Goal: Task Accomplishment & Management: Use online tool/utility

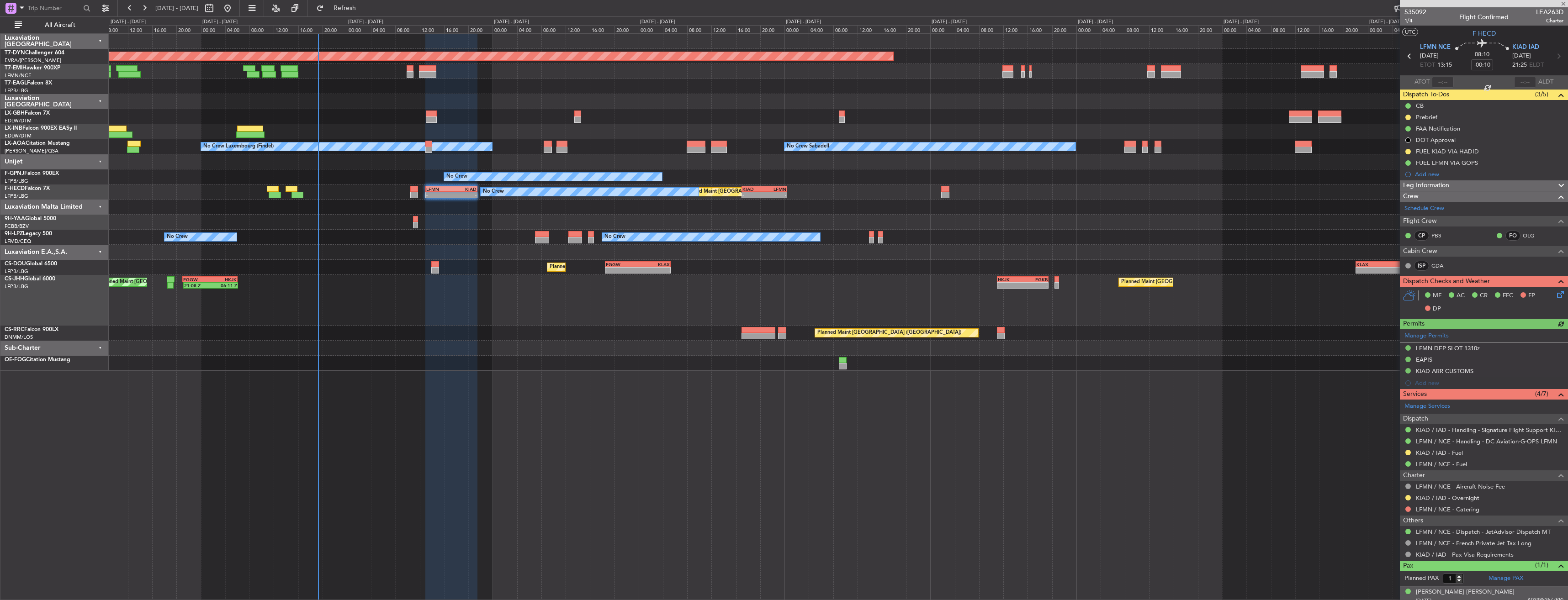
scroll to position [29, 0]
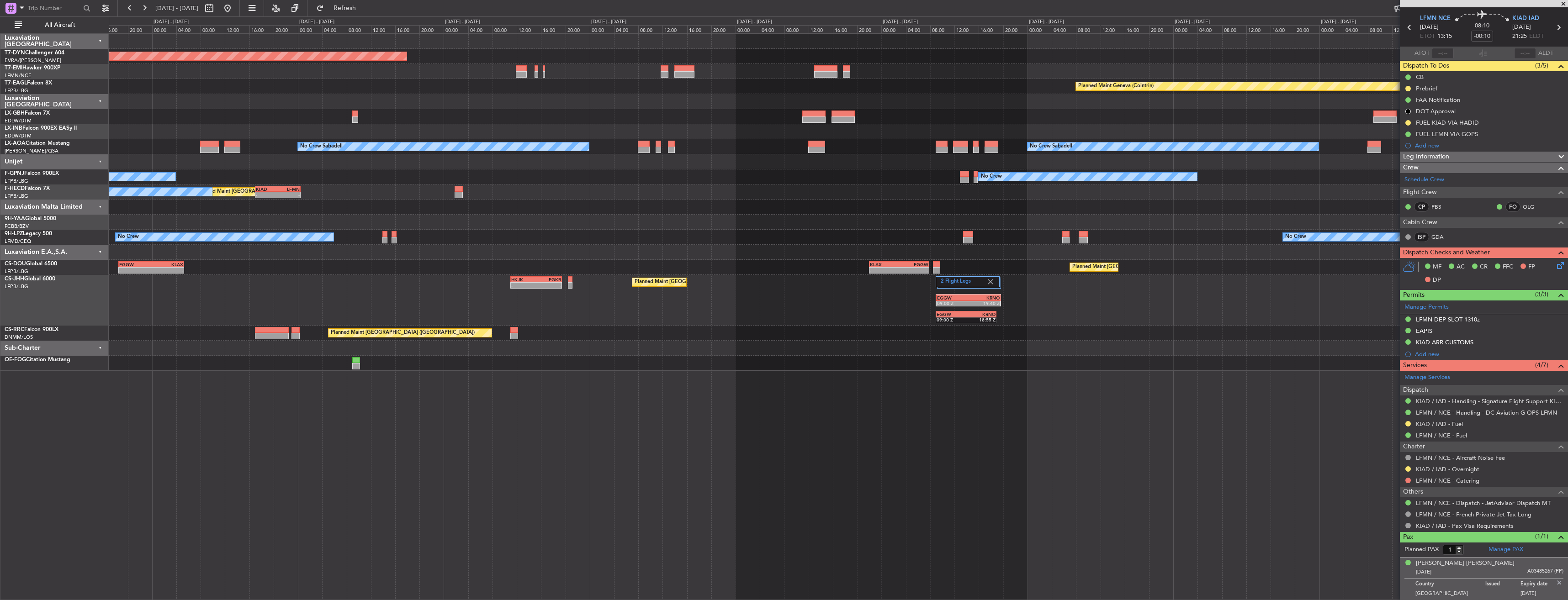
click at [646, 238] on div "No Crew No Crew No Crew" at bounding box center [838, 237] width 1459 height 15
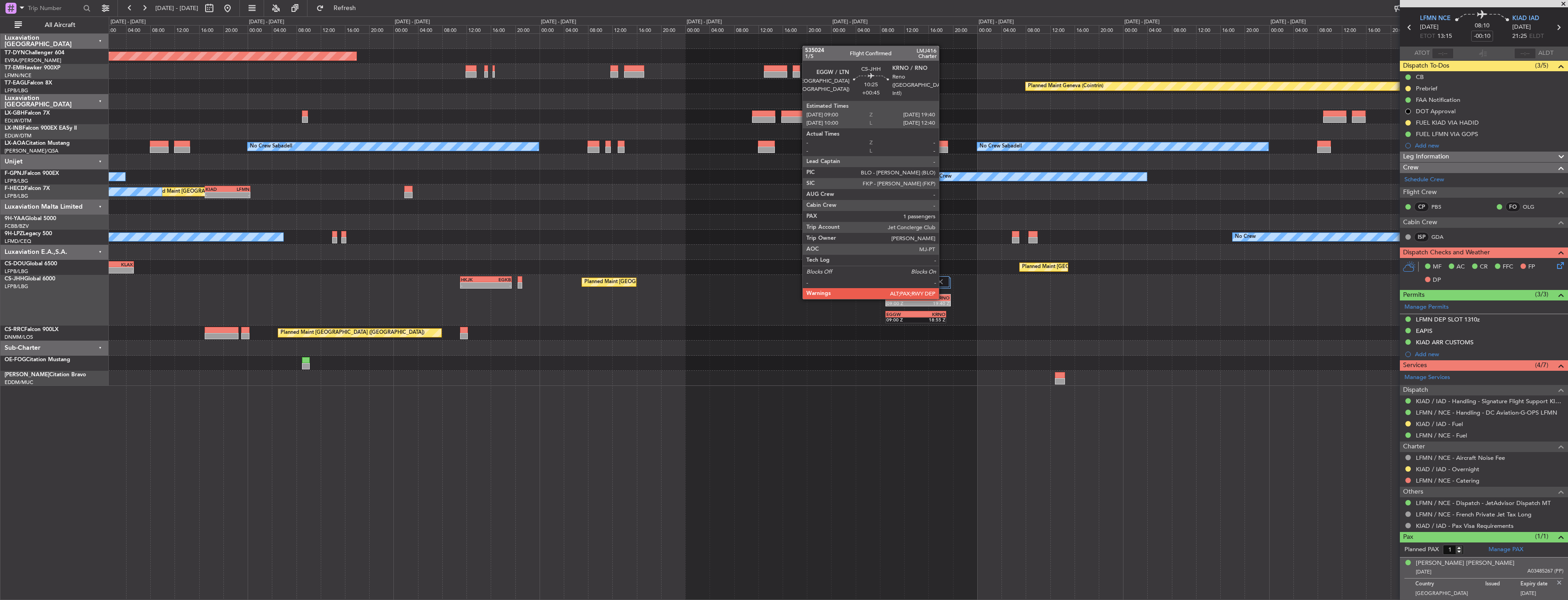
click at [943, 298] on div "KRNO" at bounding box center [933, 298] width 31 height 5
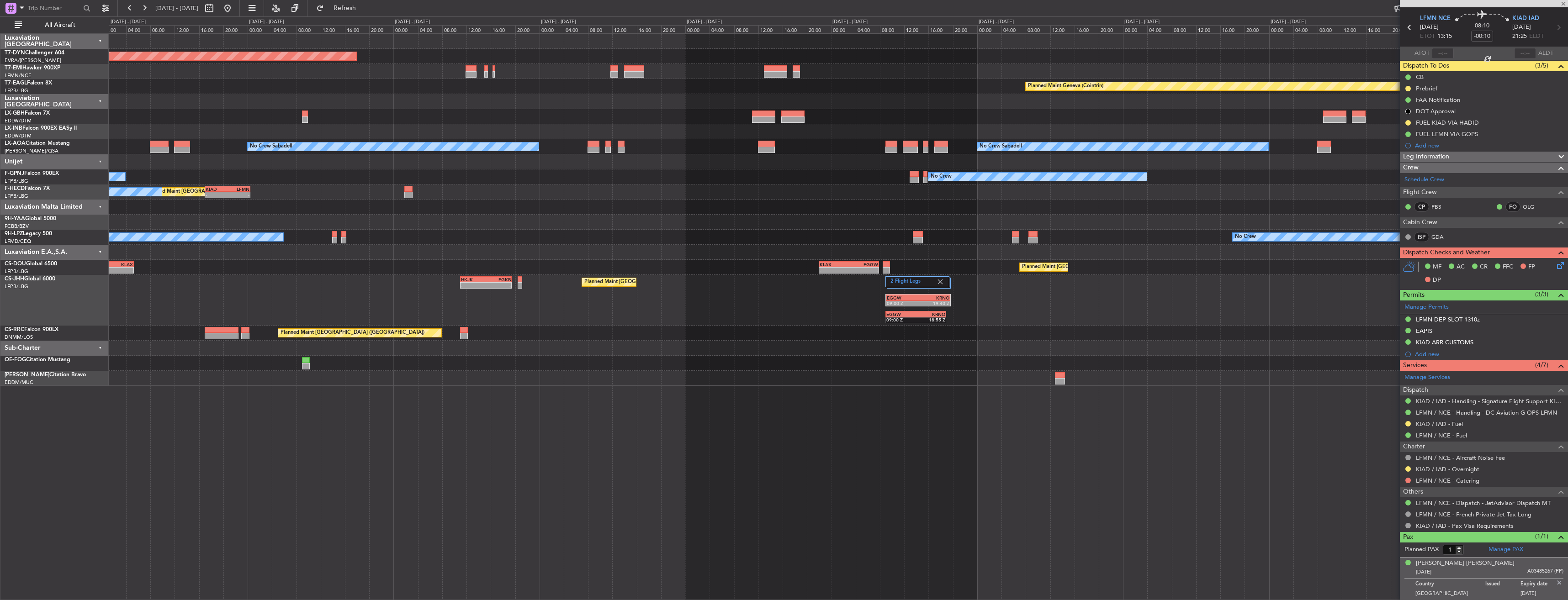
type input "+00:45"
type input "10"
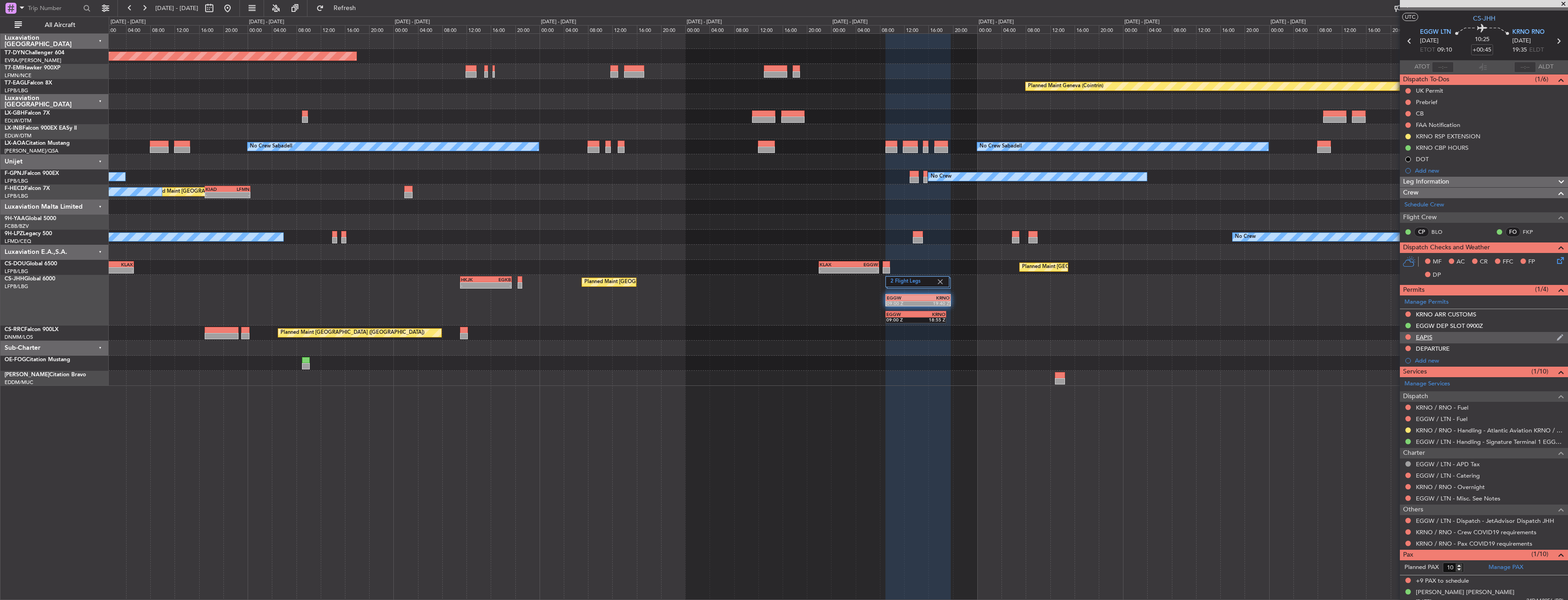
scroll to position [22, 0]
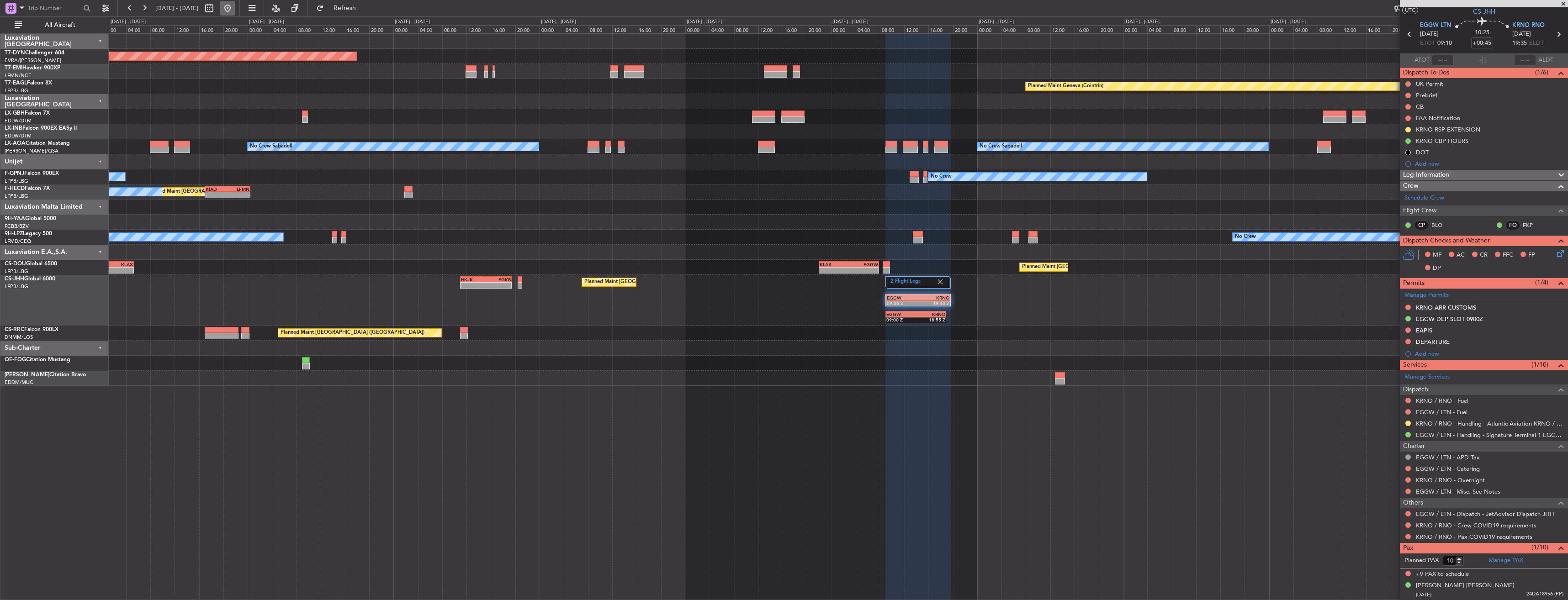
click at [235, 3] on button at bounding box center [228, 9] width 15 height 15
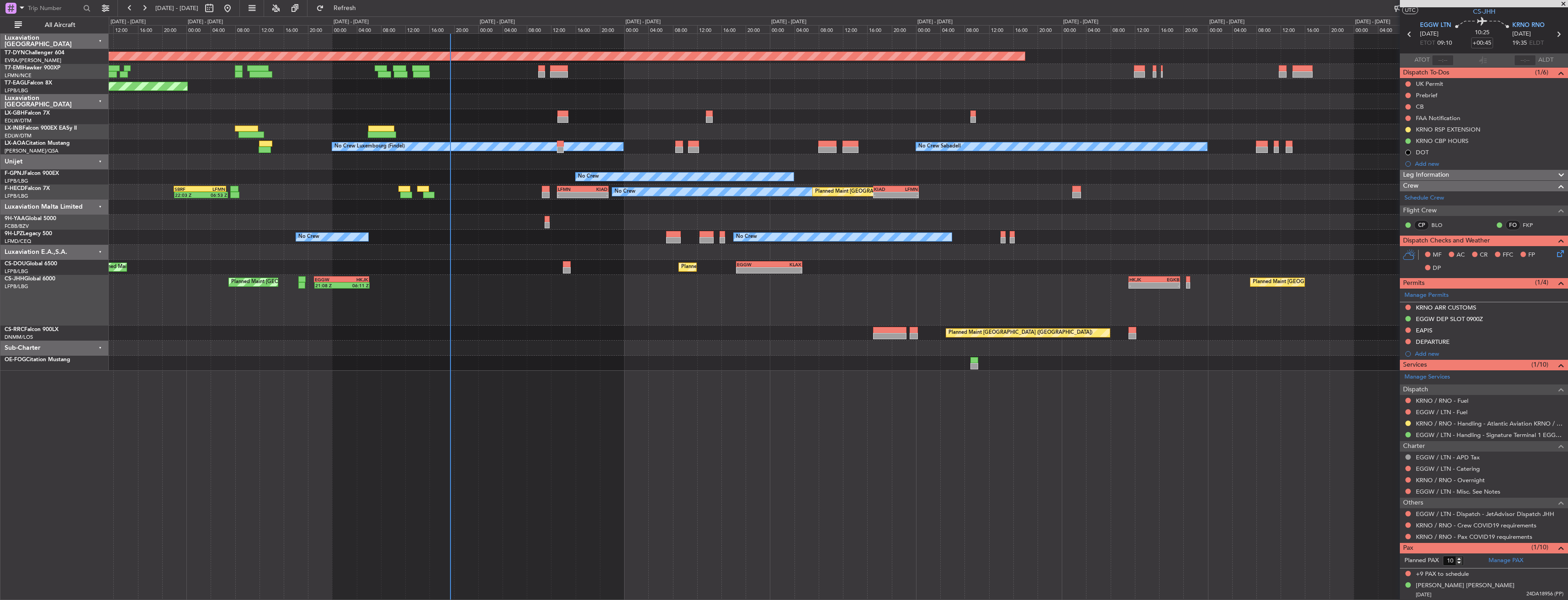
click at [536, 431] on div "Planned Maint [GEOGRAPHIC_DATA]-[GEOGRAPHIC_DATA] Planned Maint [US_STATE] ([GE…" at bounding box center [838, 316] width 1459 height 567
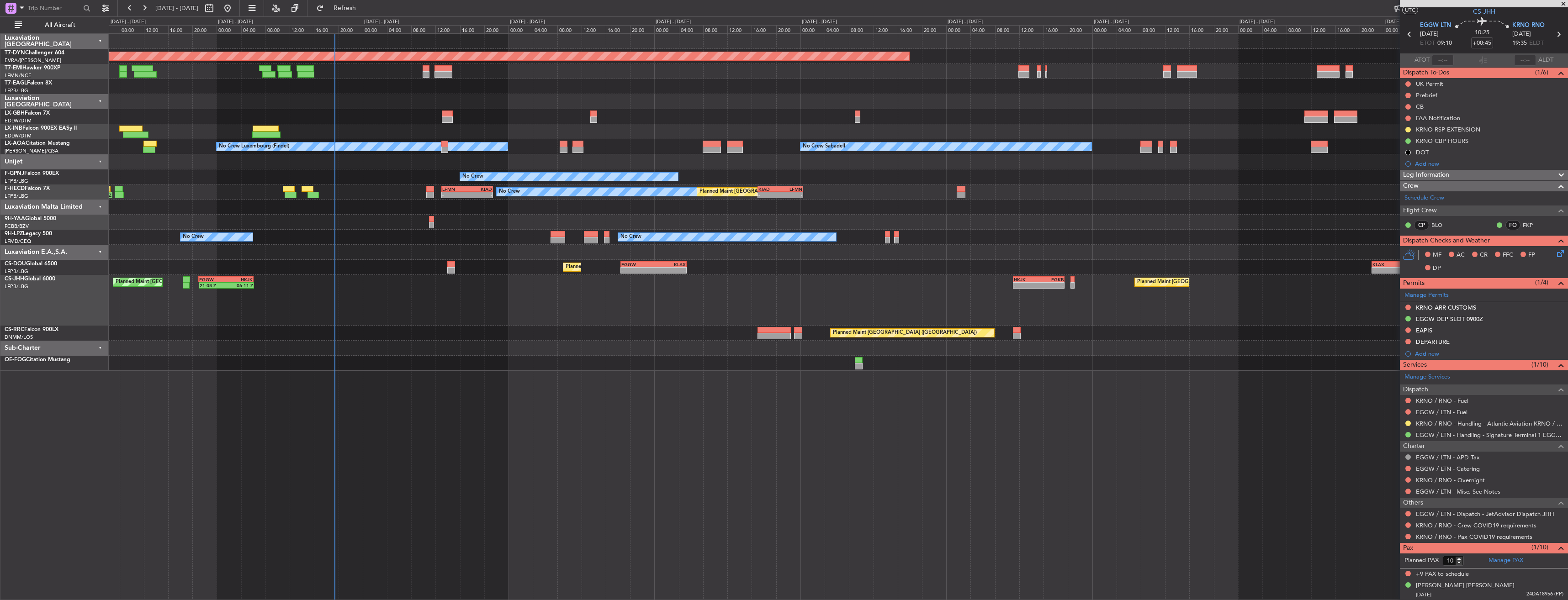
click at [492, 257] on div at bounding box center [838, 252] width 1459 height 15
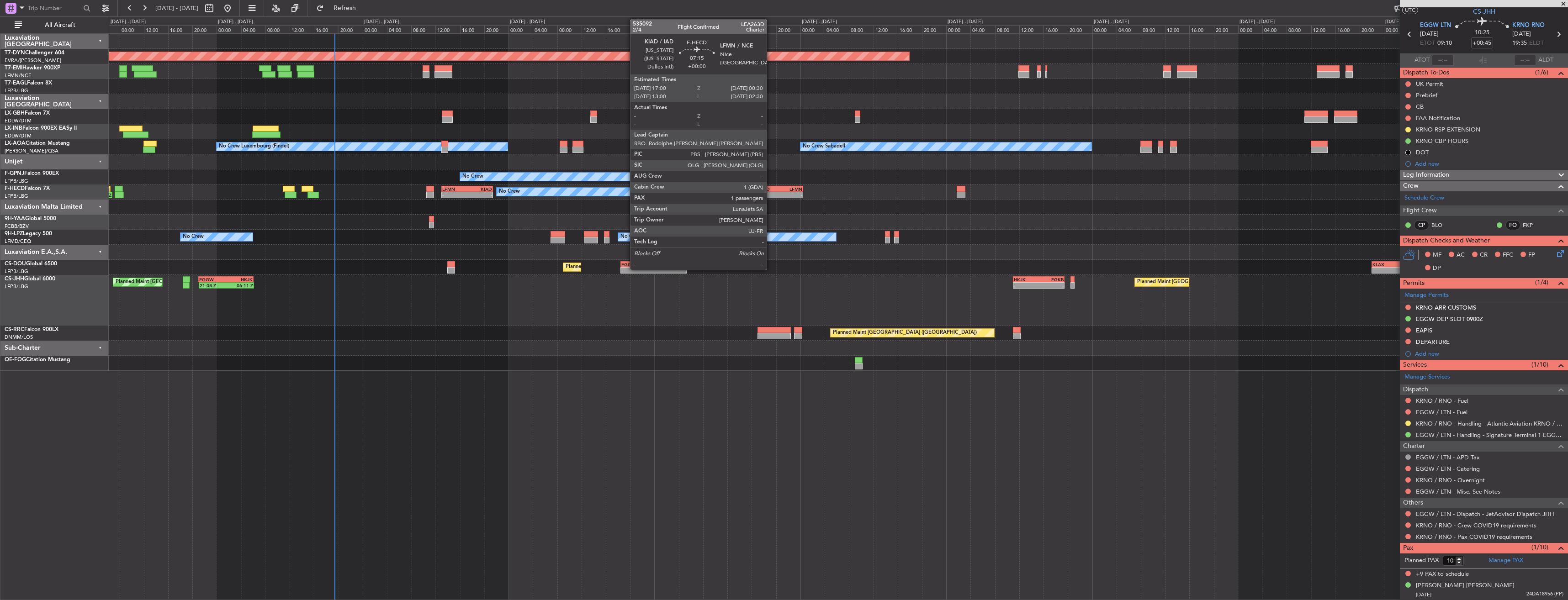
click at [771, 189] on div "KIAD" at bounding box center [769, 189] width 22 height 5
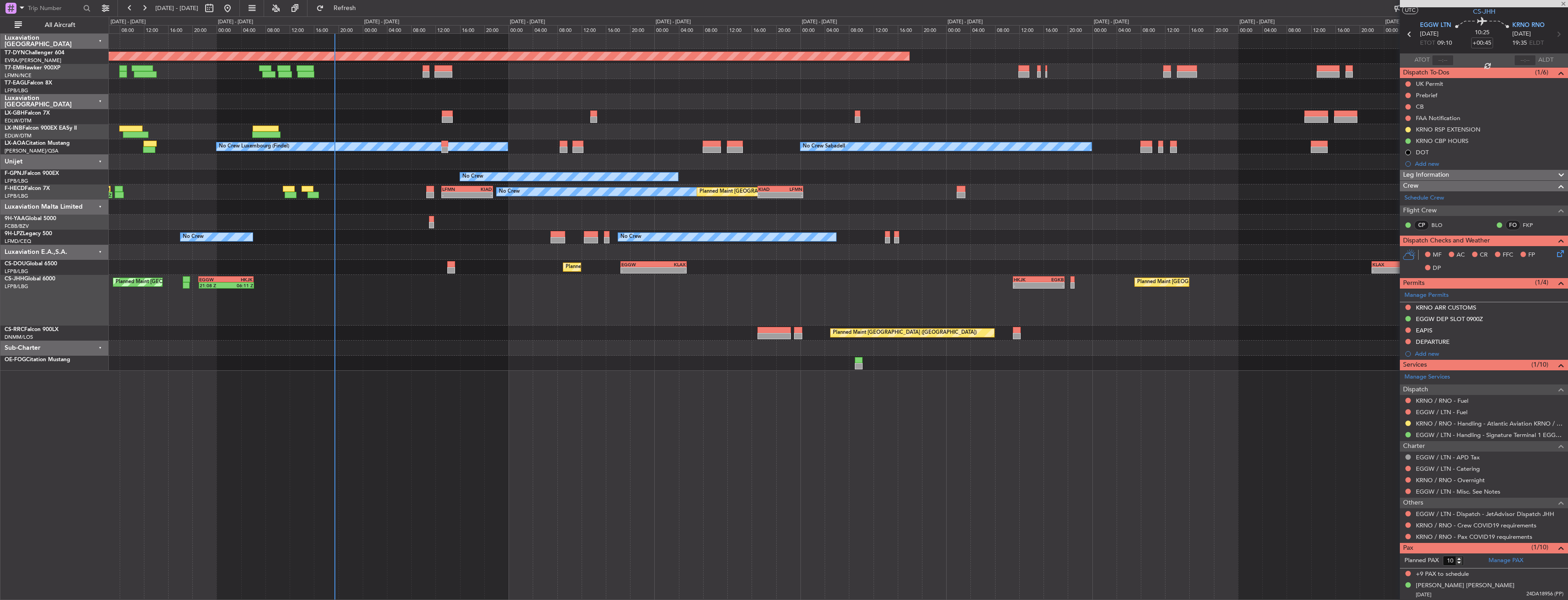
type input "1"
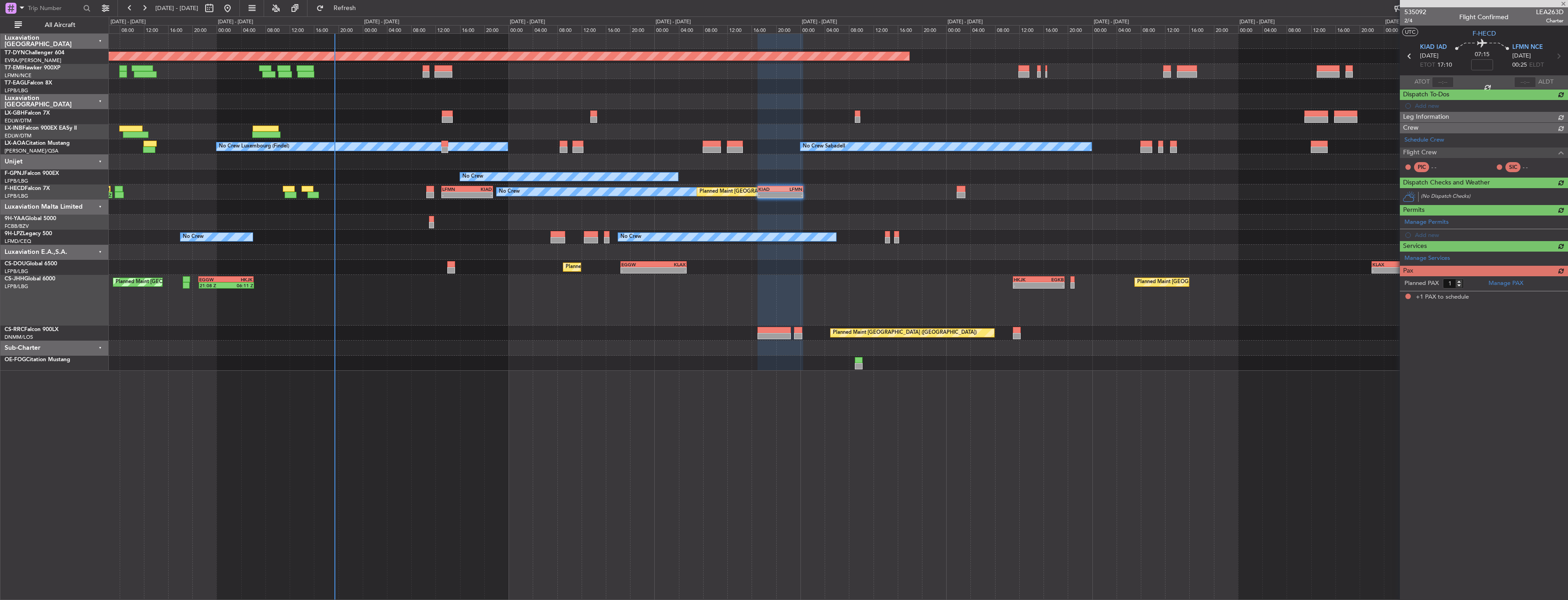
scroll to position [0, 0]
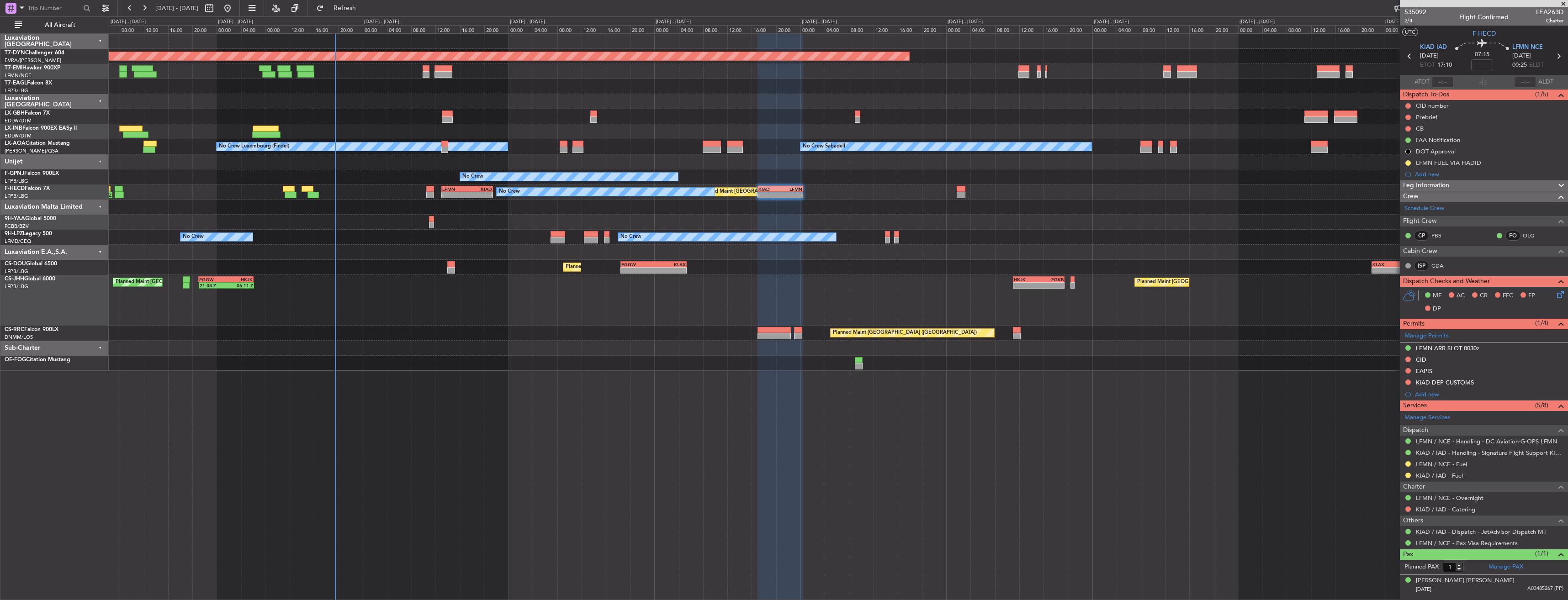
click at [1410, 19] on span "2/4" at bounding box center [1415, 21] width 22 height 8
click at [362, 8] on span "Refresh" at bounding box center [345, 8] width 38 height 7
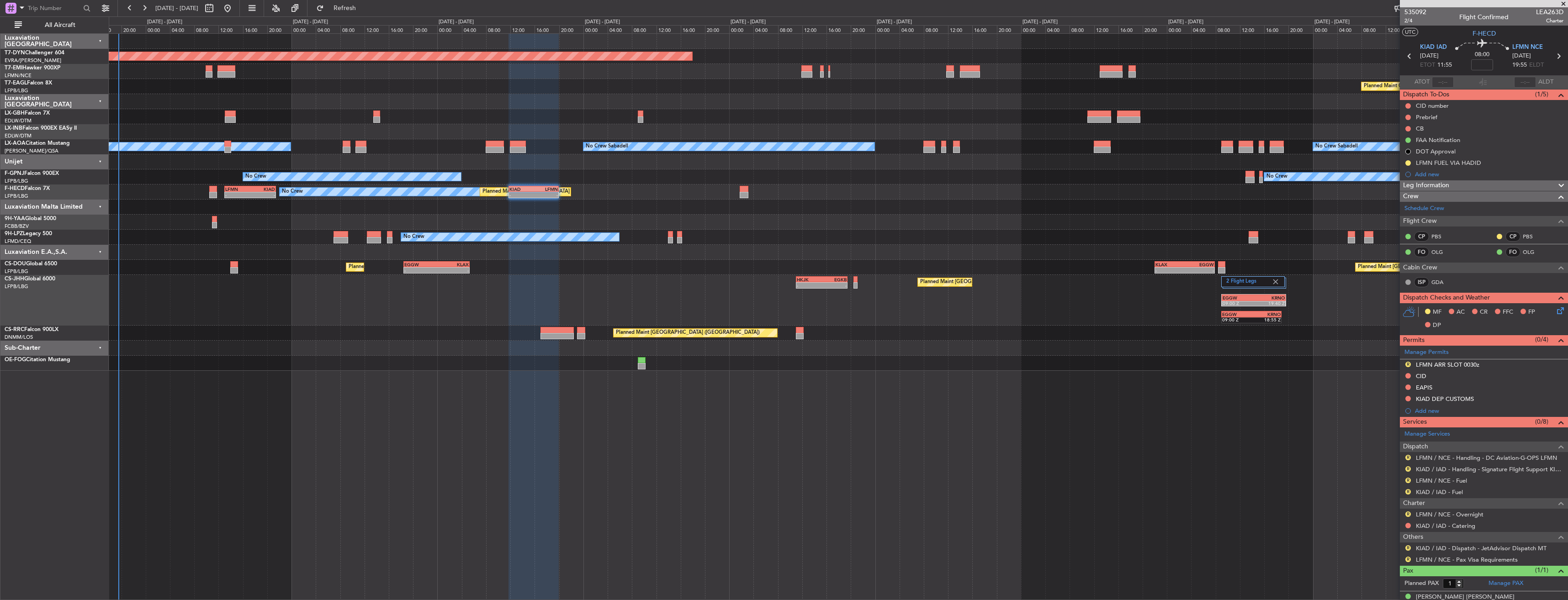
click at [481, 201] on div at bounding box center [838, 207] width 1459 height 15
